Goal: Task Accomplishment & Management: Manage account settings

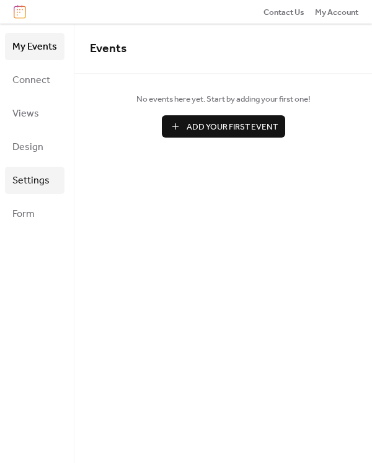
click at [30, 181] on span "Settings" at bounding box center [30, 181] width 37 height 20
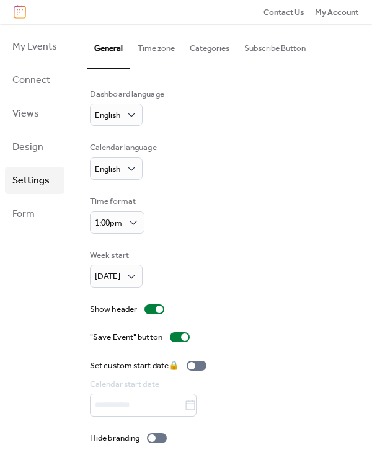
click at [154, 48] on button "Time zone" at bounding box center [156, 45] width 52 height 43
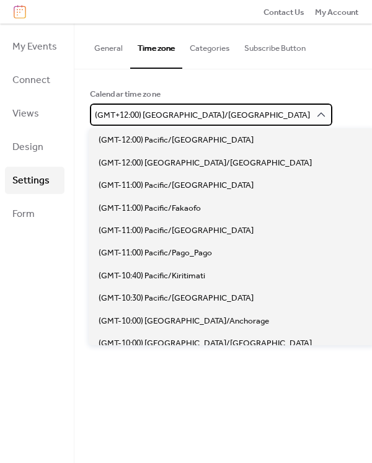
scroll to position [5376, 0]
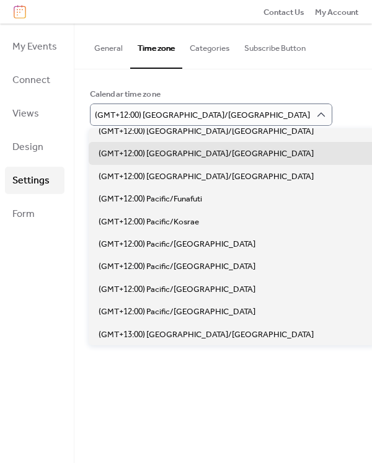
click at [305, 100] on div "Calendar time zone" at bounding box center [222, 94] width 264 height 12
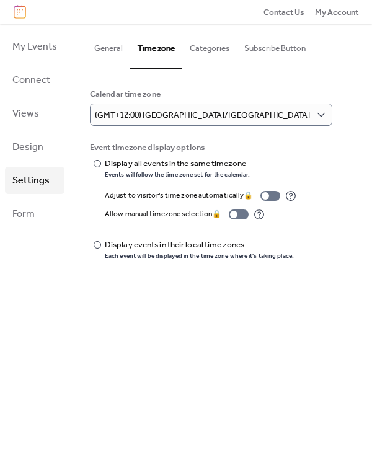
click at [216, 51] on button "Categories" at bounding box center [209, 45] width 55 height 43
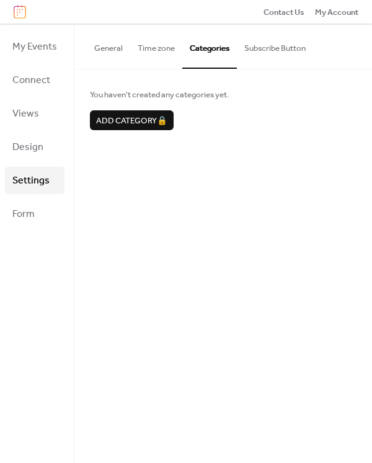
click at [277, 46] on button "Subscribe Button" at bounding box center [275, 45] width 76 height 43
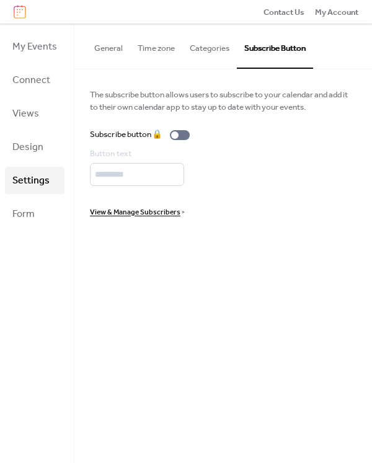
click at [150, 46] on button "Time zone" at bounding box center [156, 45] width 52 height 43
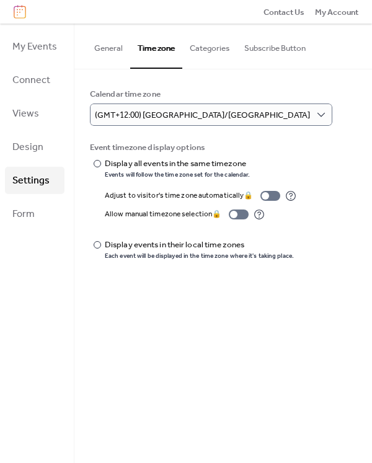
click at [116, 46] on button "General" at bounding box center [108, 45] width 43 height 43
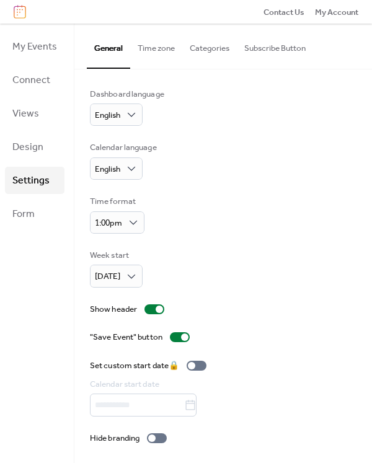
click at [147, 48] on button "Time zone" at bounding box center [156, 45] width 52 height 43
